Goal: Task Accomplishment & Management: Use online tool/utility

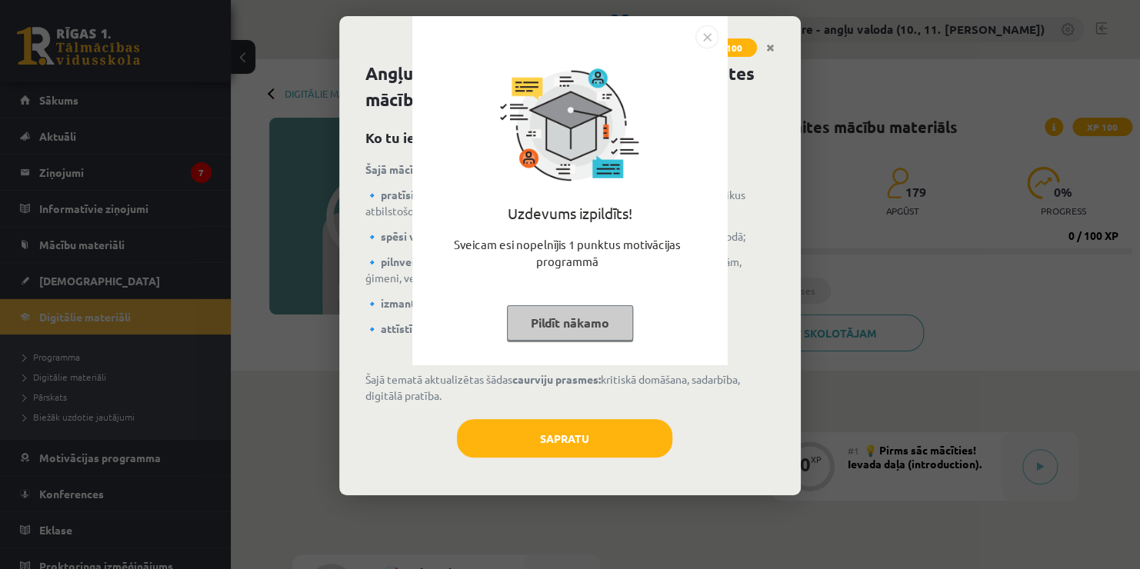
click at [707, 35] on img "Close" at bounding box center [706, 36] width 23 height 23
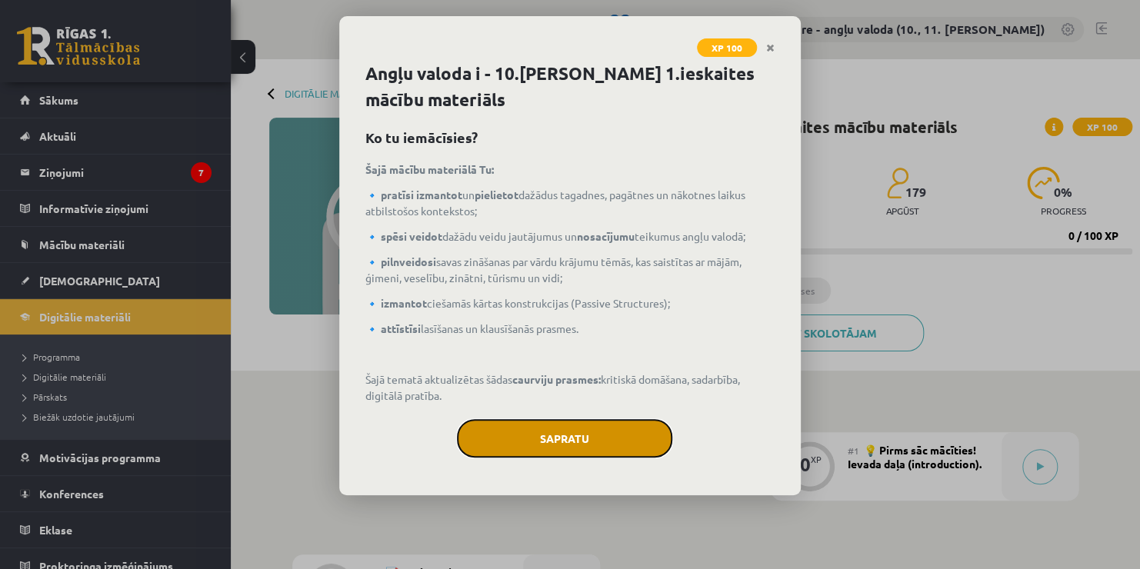
click at [571, 437] on button "Sapratu" at bounding box center [564, 438] width 215 height 38
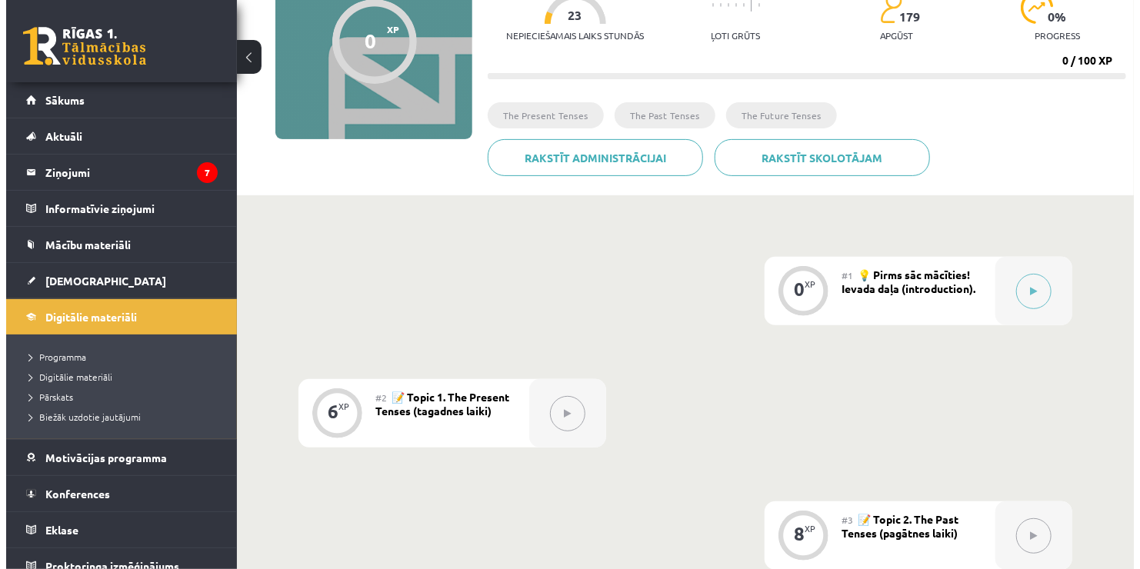
scroll to position [175, 0]
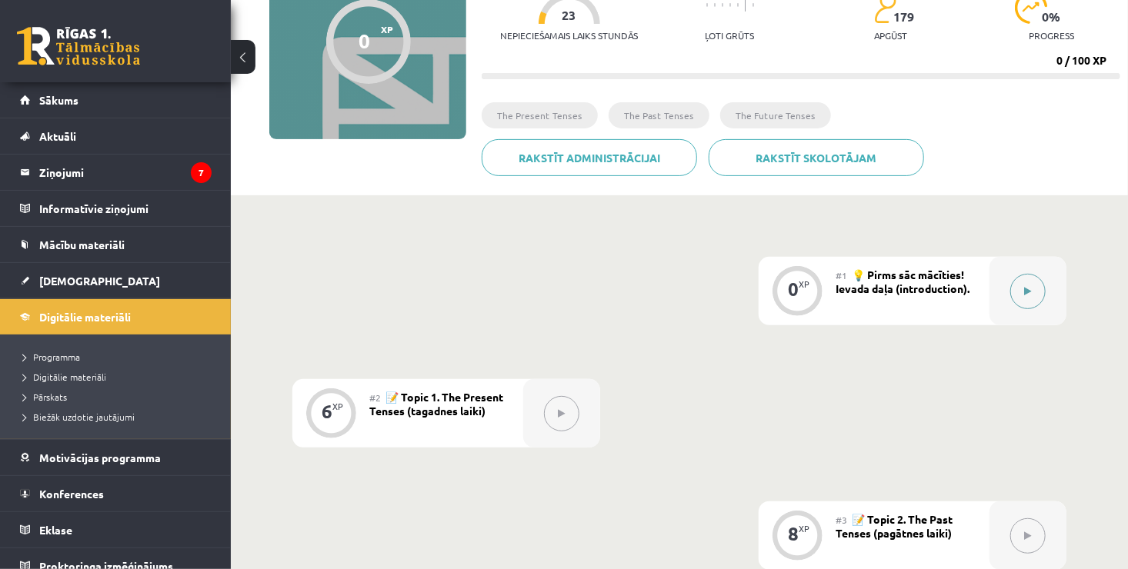
click at [1032, 287] on icon at bounding box center [1028, 291] width 7 height 9
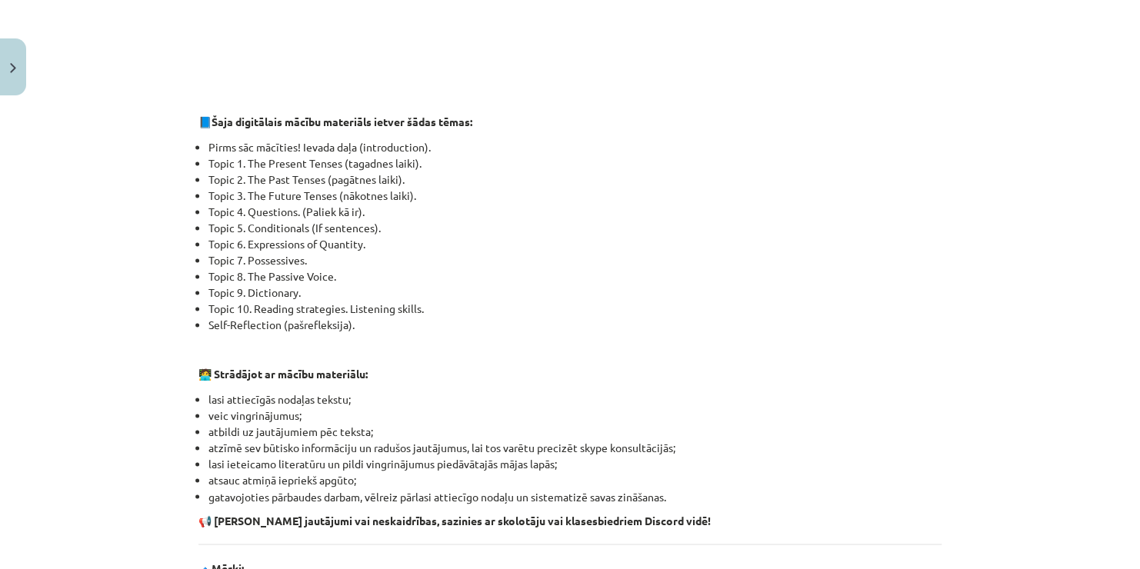
scroll to position [923, 0]
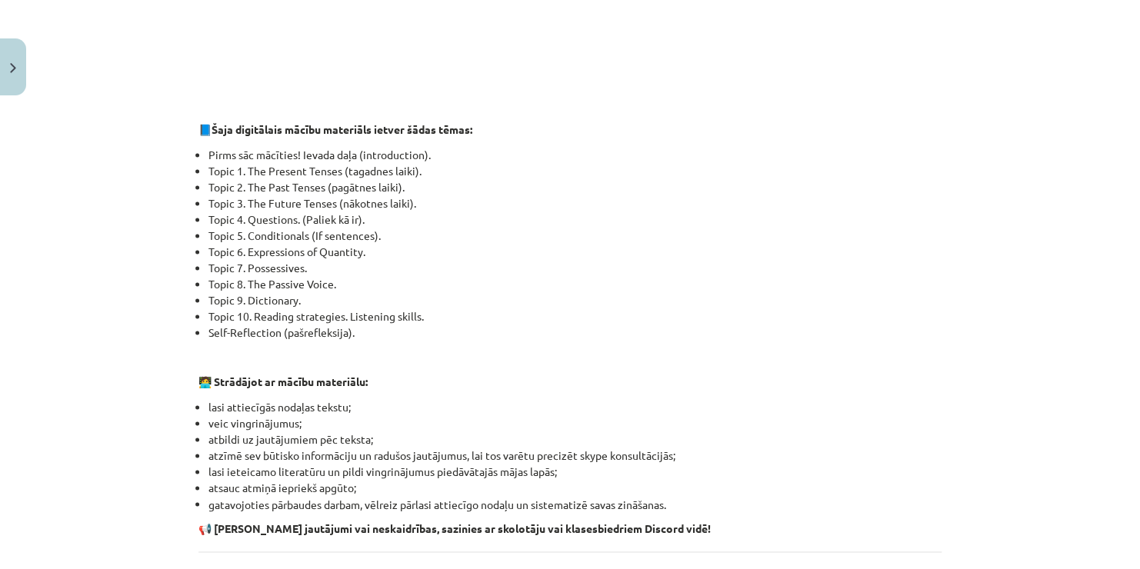
click at [358, 218] on li "Topic 4. Questions. (Paliek kā ir)." at bounding box center [574, 220] width 733 height 16
click at [355, 218] on li "Topic 4. Questions. (Paliek kā ir)." at bounding box center [574, 220] width 733 height 16
drag, startPoint x: 360, startPoint y: 218, endPoint x: 297, endPoint y: 217, distance: 63.1
click at [297, 217] on li "Topic 4. Questions. (Paliek kā ir)." at bounding box center [574, 220] width 733 height 16
copy li "(Paliek kā ir)."
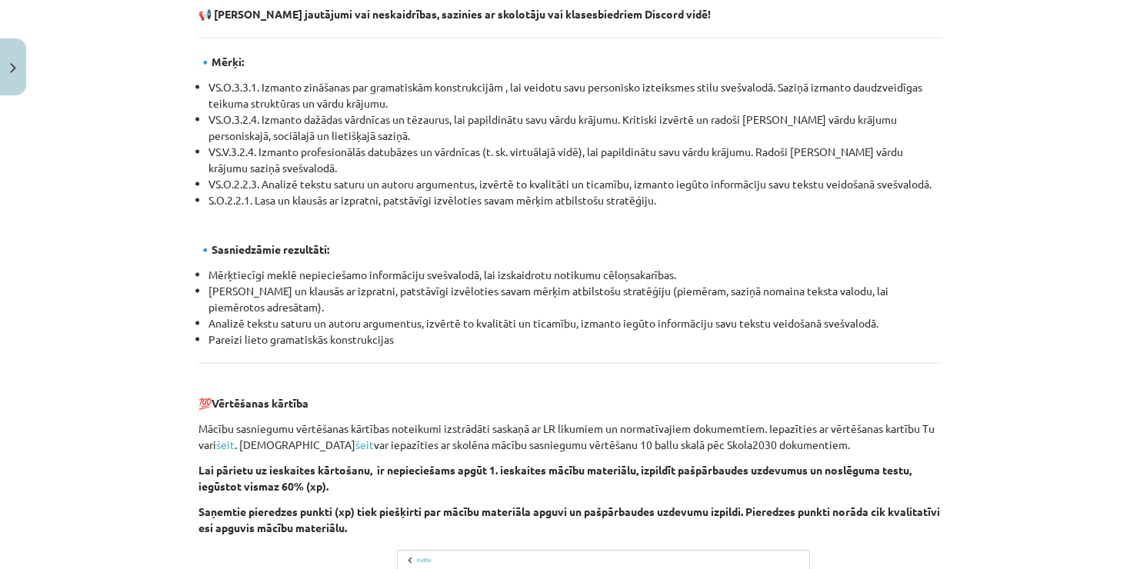
scroll to position [1692, 0]
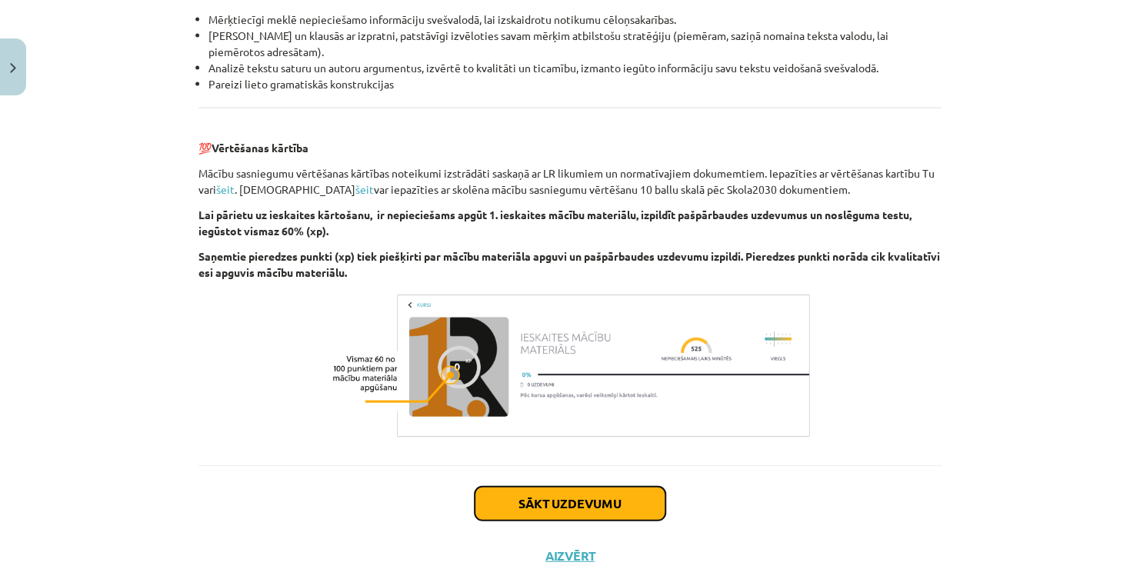
click at [533, 502] on button "Sākt uzdevumu" at bounding box center [570, 504] width 191 height 34
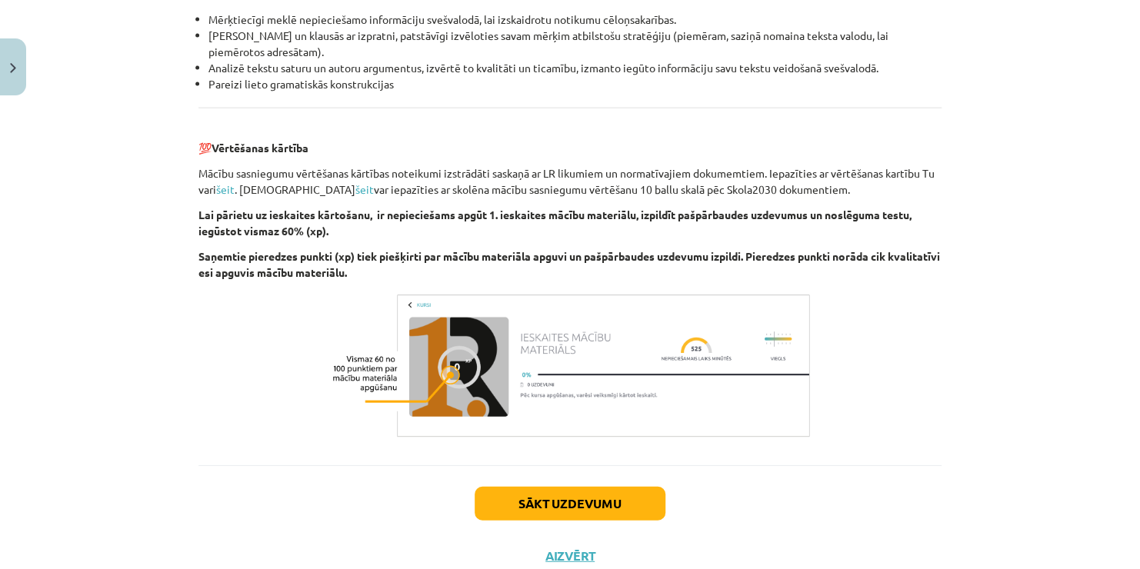
scroll to position [15, 0]
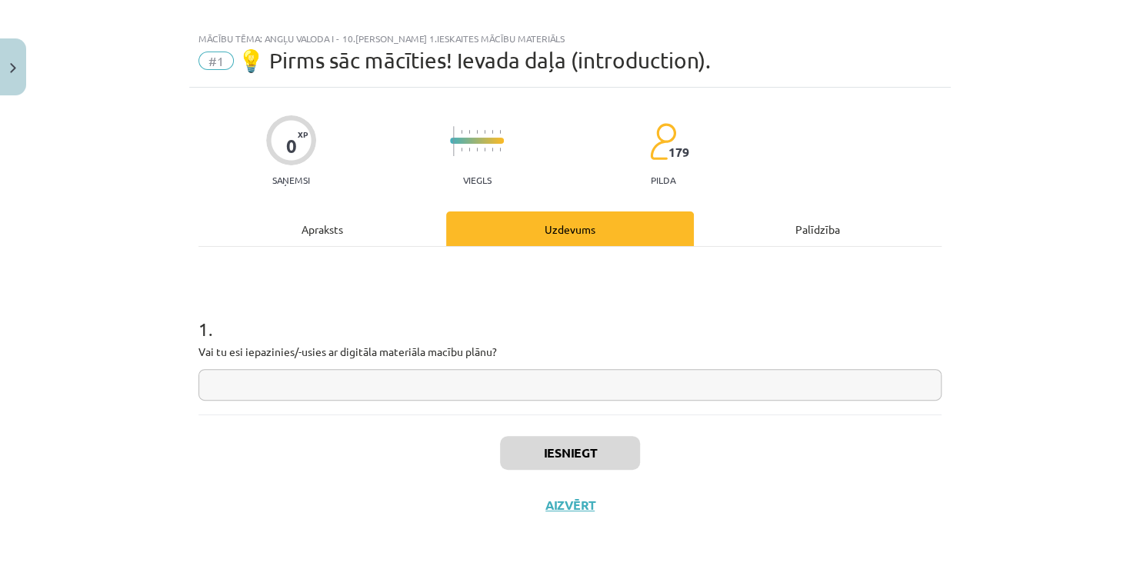
click at [385, 377] on input "text" at bounding box center [569, 385] width 743 height 32
type input "*"
click at [565, 447] on button "Iesniegt" at bounding box center [570, 453] width 140 height 34
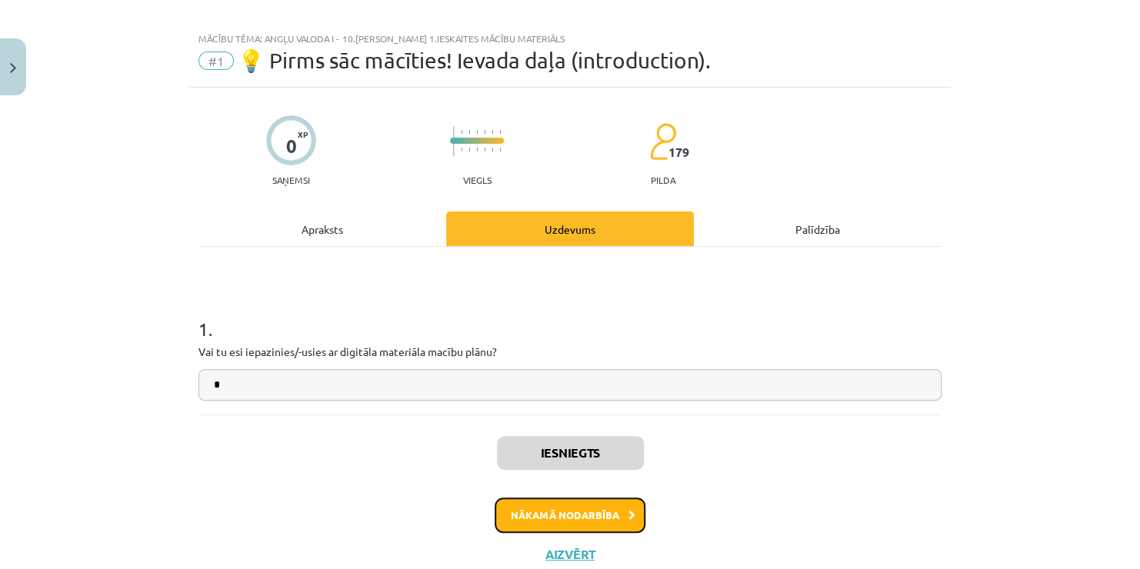
click at [559, 514] on button "Nākamā nodarbība" at bounding box center [570, 515] width 151 height 35
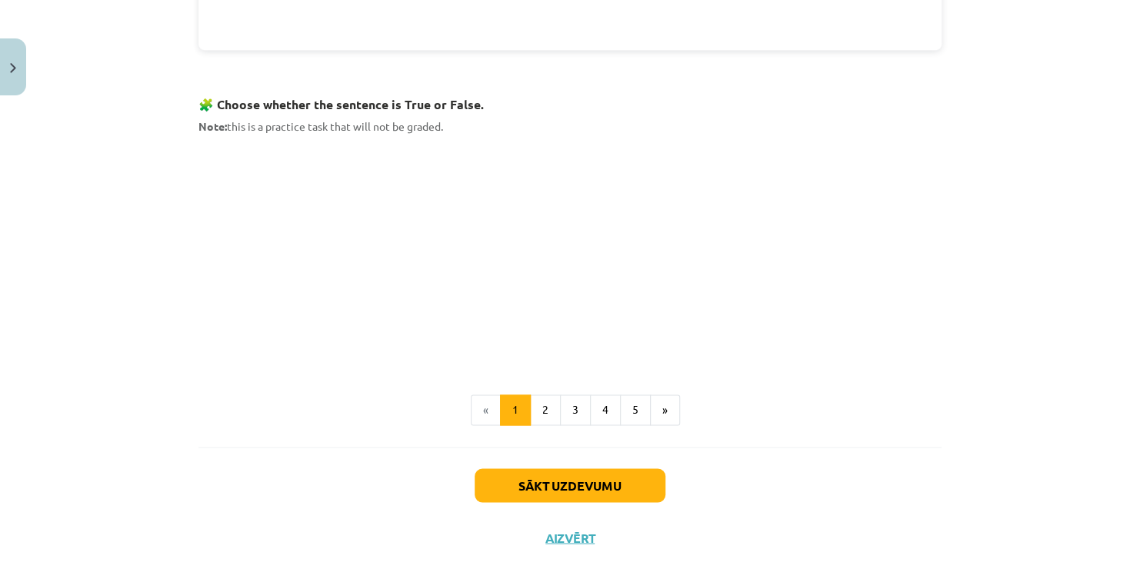
scroll to position [983, 0]
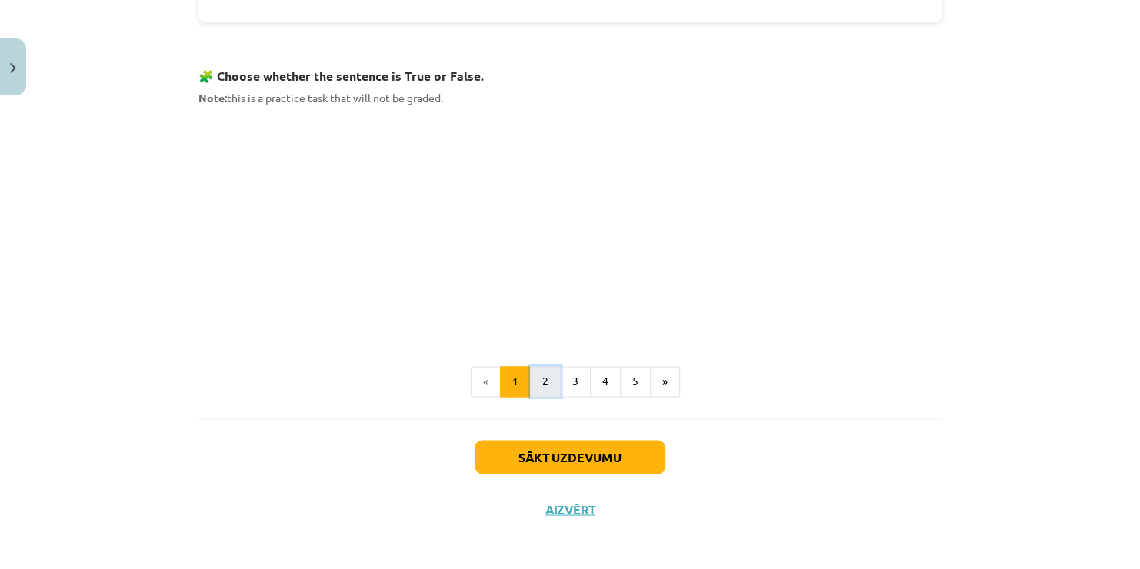
click at [542, 379] on button "2" at bounding box center [545, 381] width 31 height 31
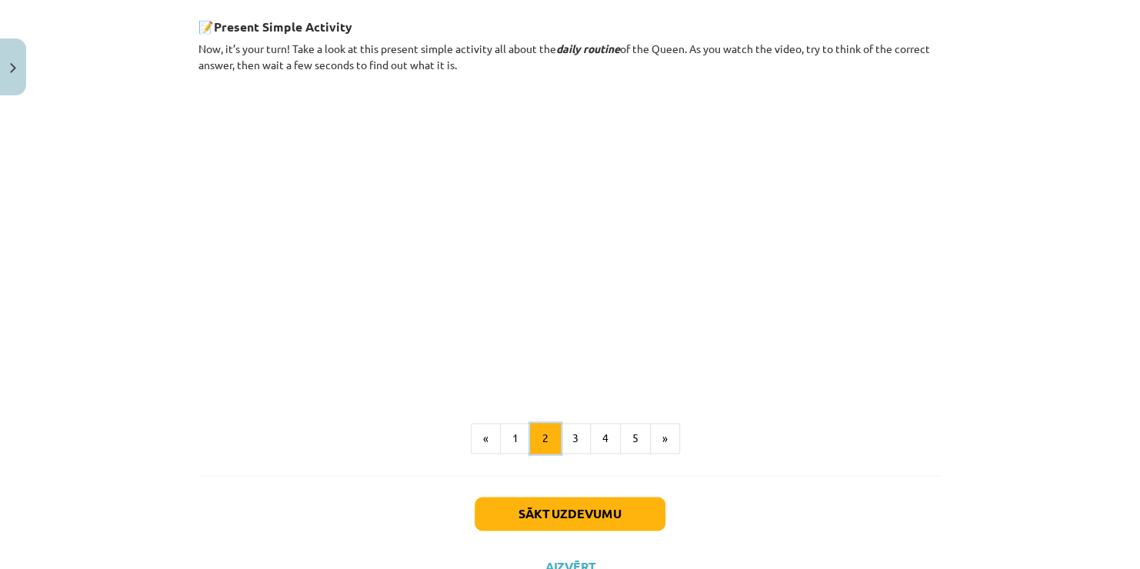
scroll to position [890, 0]
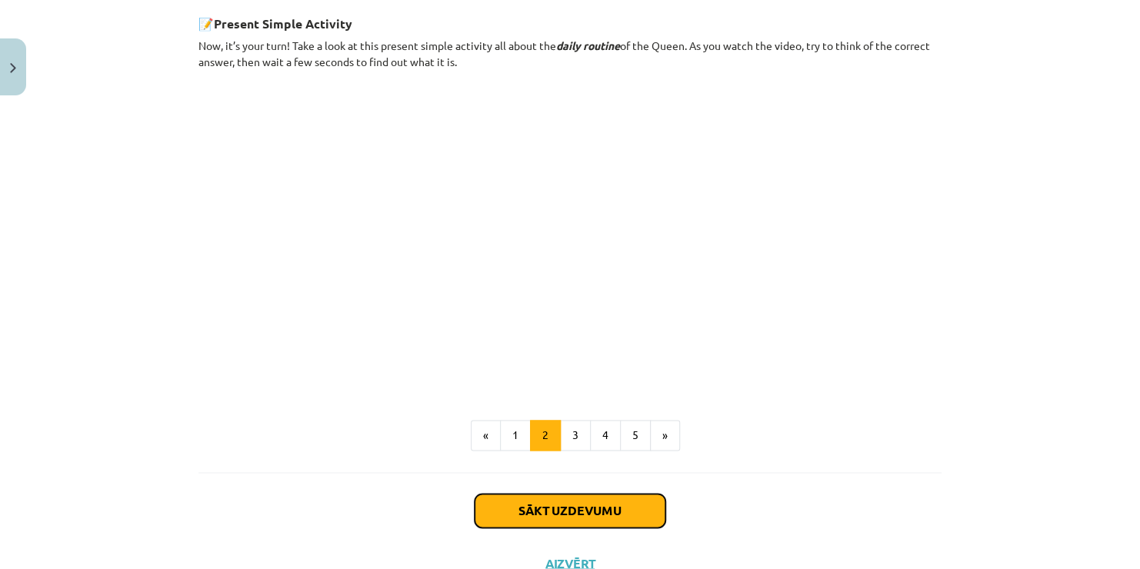
click at [593, 506] on button "Sākt uzdevumu" at bounding box center [570, 511] width 191 height 34
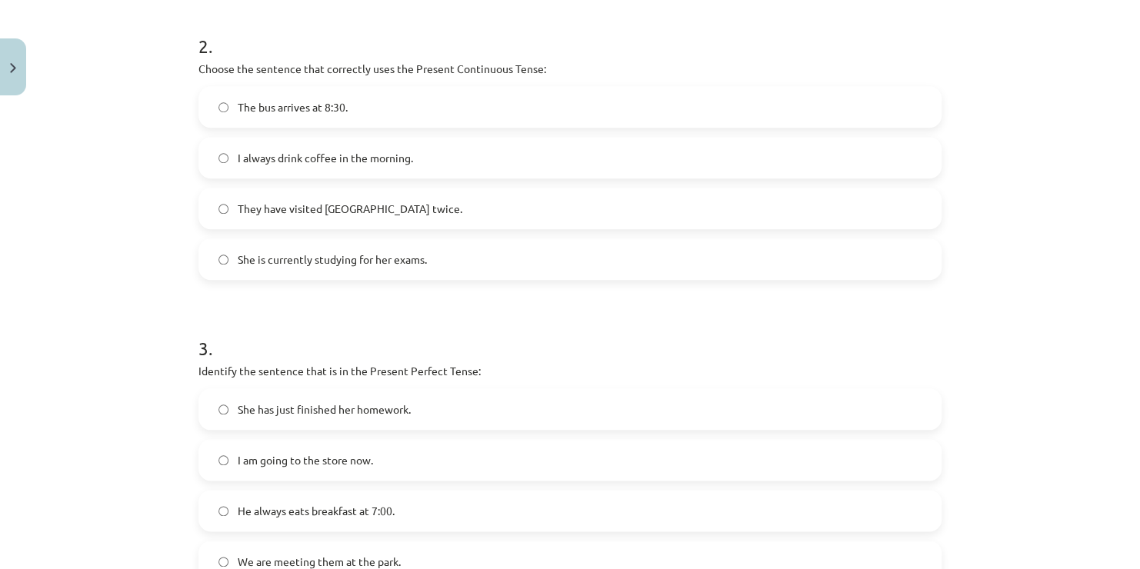
scroll to position [406, 0]
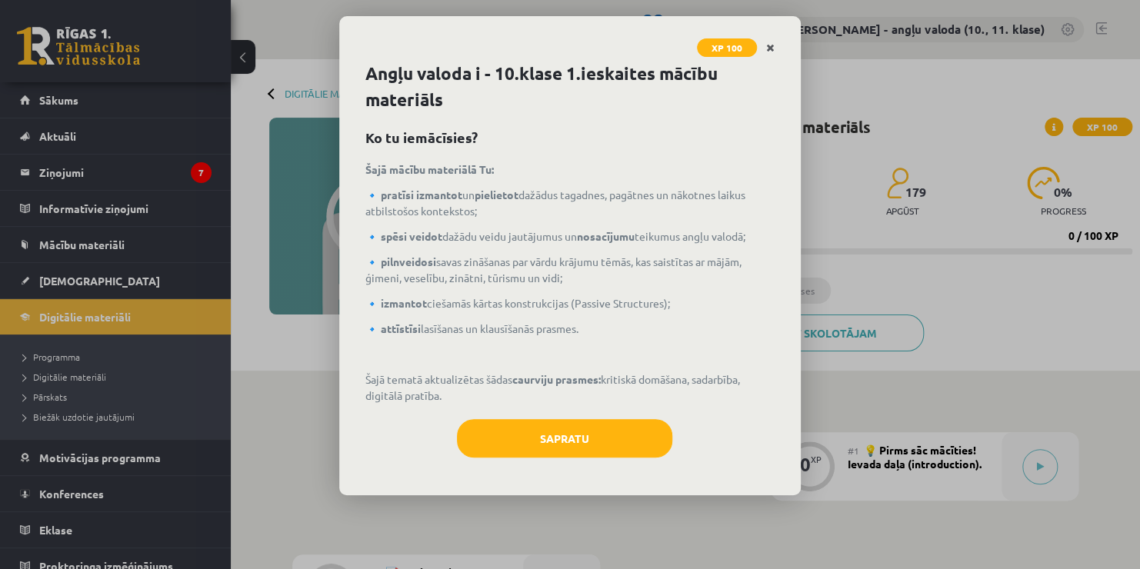
click at [772, 48] on icon "Close" at bounding box center [770, 48] width 8 height 11
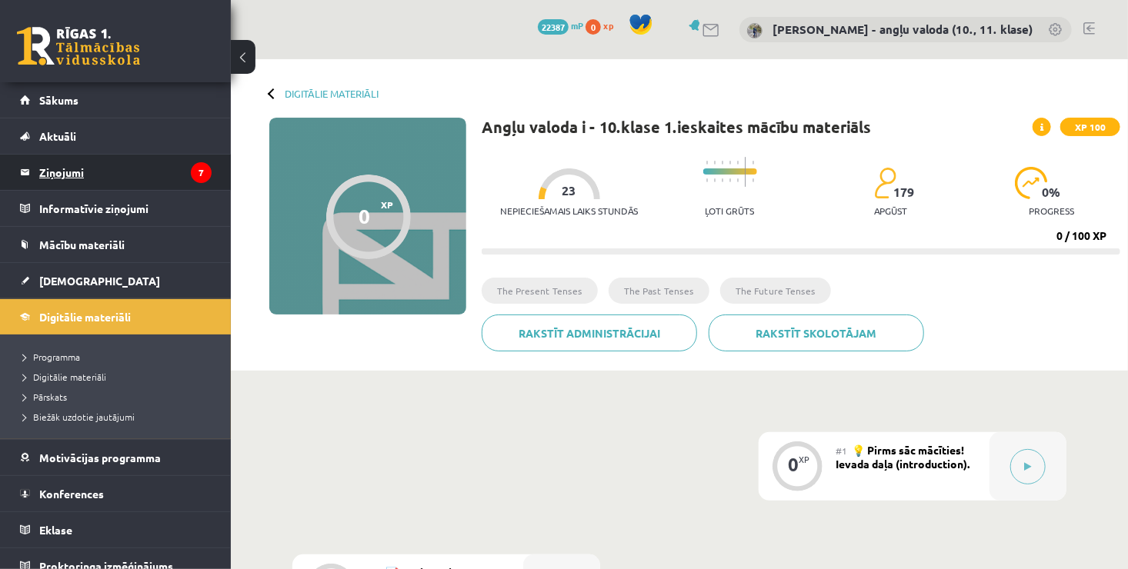
click at [65, 175] on legend "Ziņojumi 7" at bounding box center [125, 172] width 172 height 35
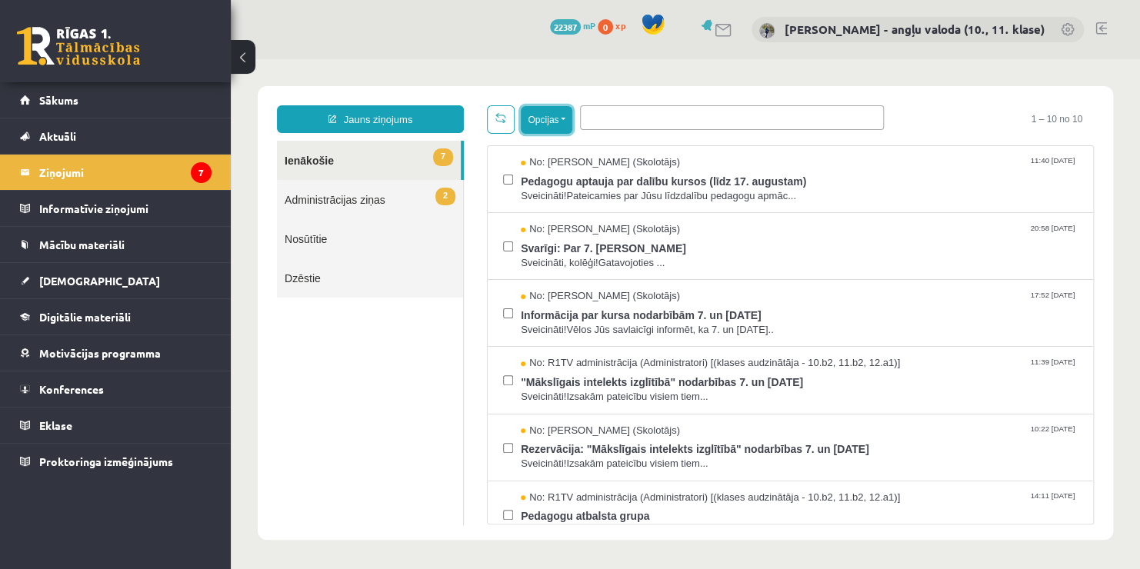
click at [563, 118] on button "Opcijas" at bounding box center [547, 120] width 52 height 28
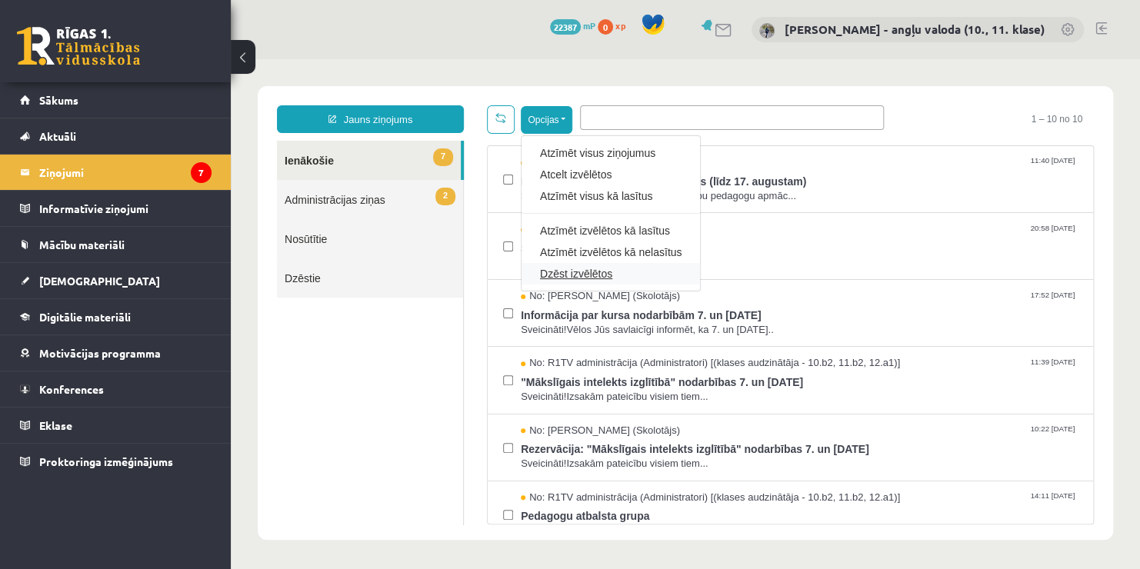
click at [602, 275] on link "Dzēst izvēlētos" at bounding box center [611, 273] width 142 height 15
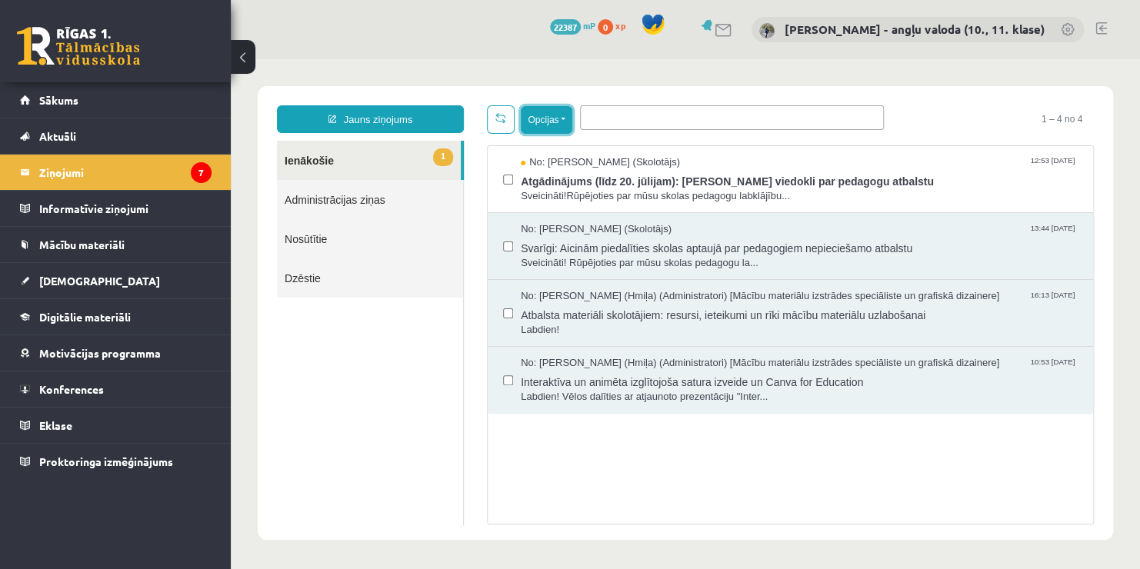
click at [558, 122] on button "Opcijas" at bounding box center [547, 120] width 52 height 28
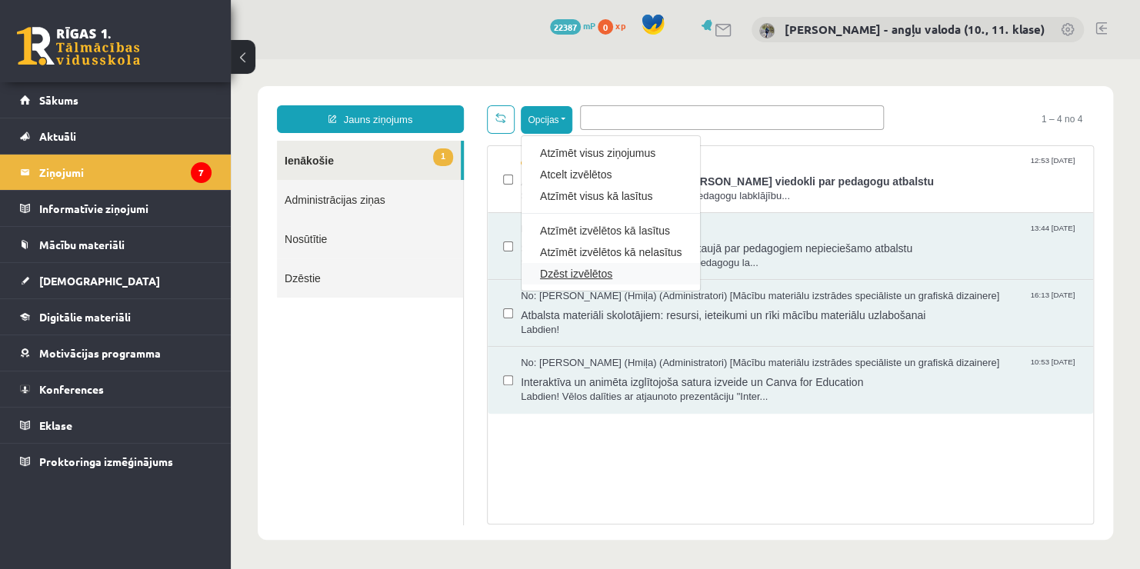
click at [562, 266] on link "Dzēst izvēlētos" at bounding box center [611, 273] width 142 height 15
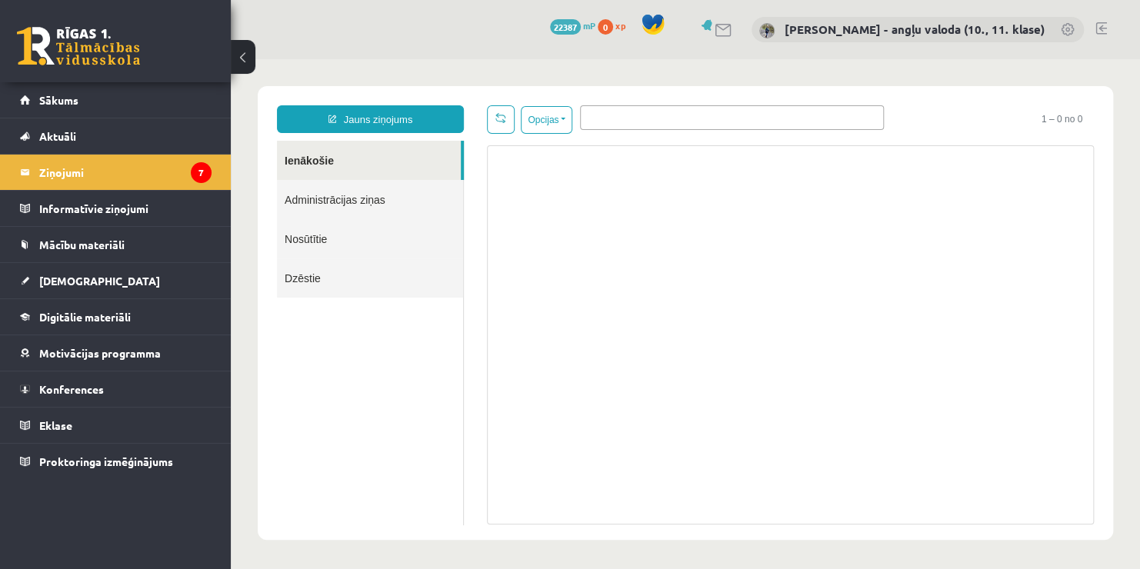
click at [300, 152] on link "Ienākošie" at bounding box center [369, 160] width 184 height 39
click at [1100, 28] on link at bounding box center [1101, 28] width 12 height 12
